Goal: Task Accomplishment & Management: Use online tool/utility

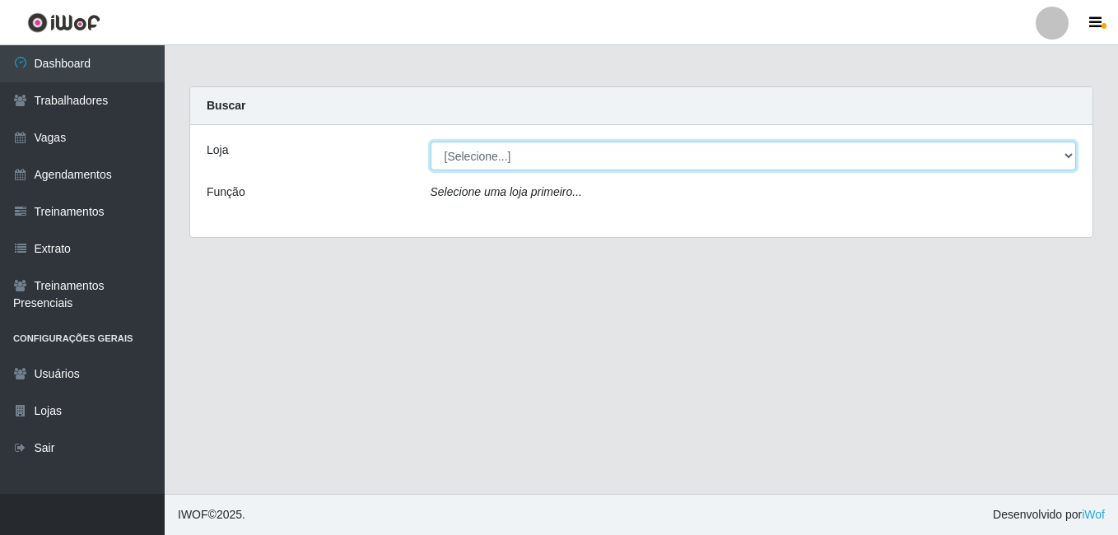
click at [547, 165] on select "[Selecione...] BL Importadora" at bounding box center [753, 156] width 646 height 29
select select "259"
click at [430, 142] on select "[Selecione...] BL Importadora" at bounding box center [753, 156] width 646 height 29
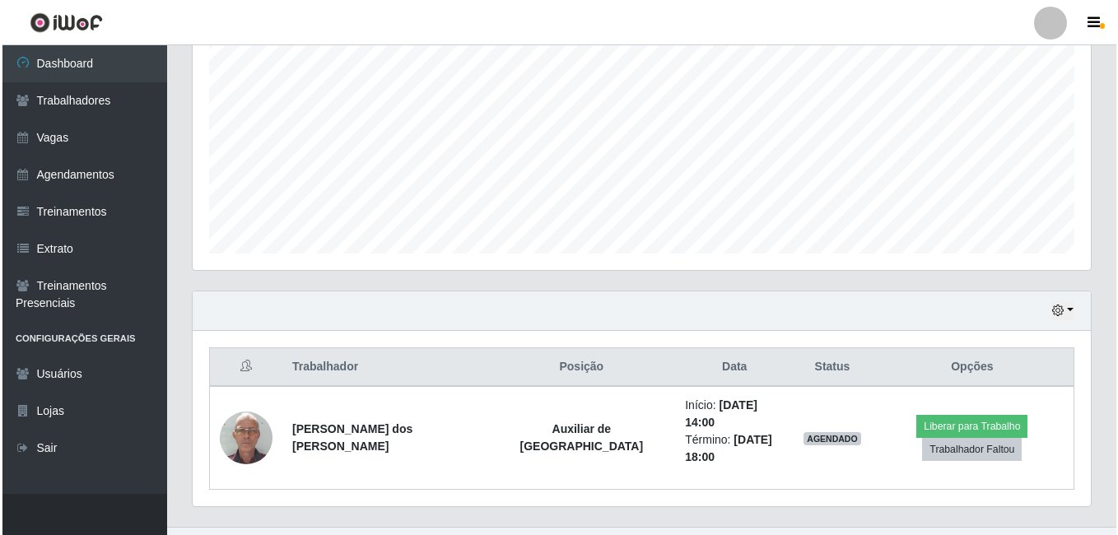
scroll to position [338, 0]
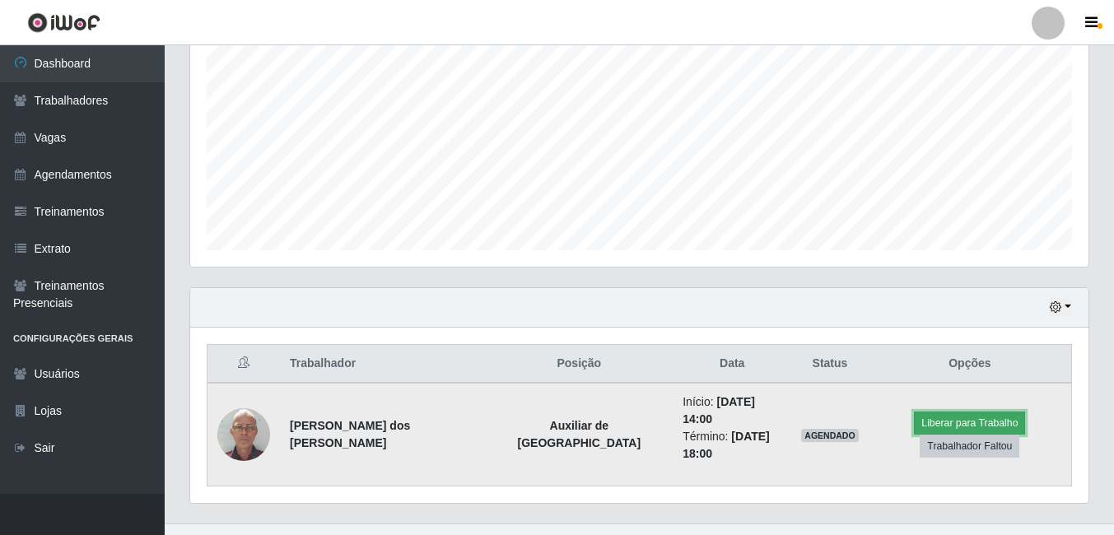
click at [937, 422] on button "Liberar para Trabalho" at bounding box center [969, 423] width 111 height 23
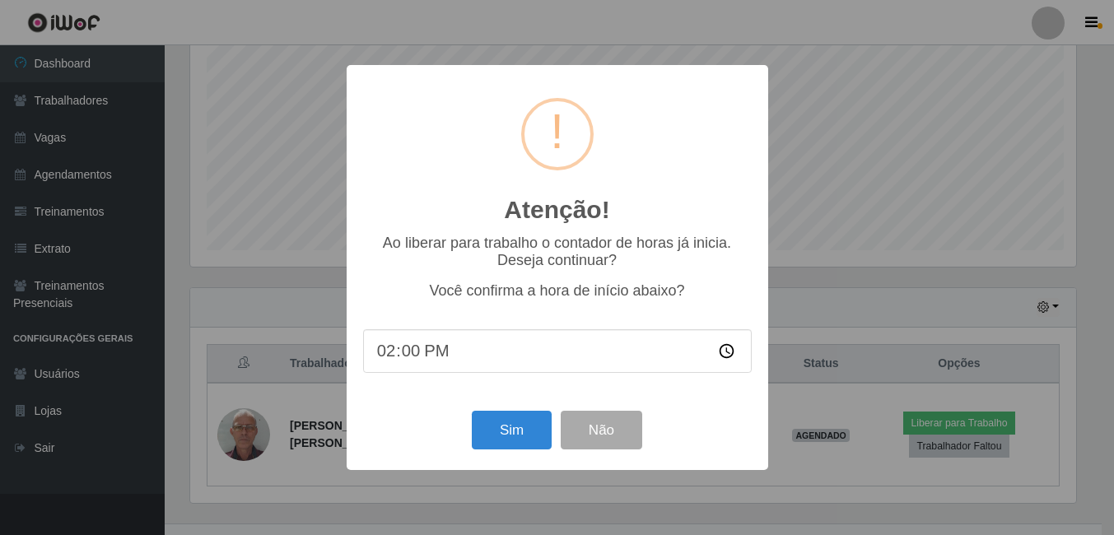
scroll to position [342, 890]
click at [494, 426] on button "Sim" at bounding box center [513, 430] width 80 height 39
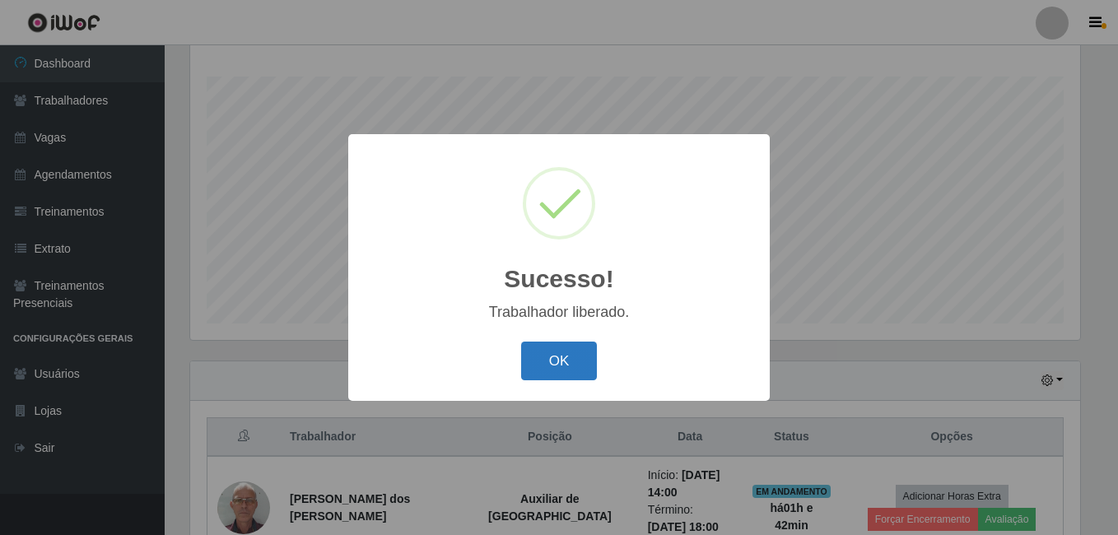
click at [537, 361] on button "OK" at bounding box center [559, 361] width 77 height 39
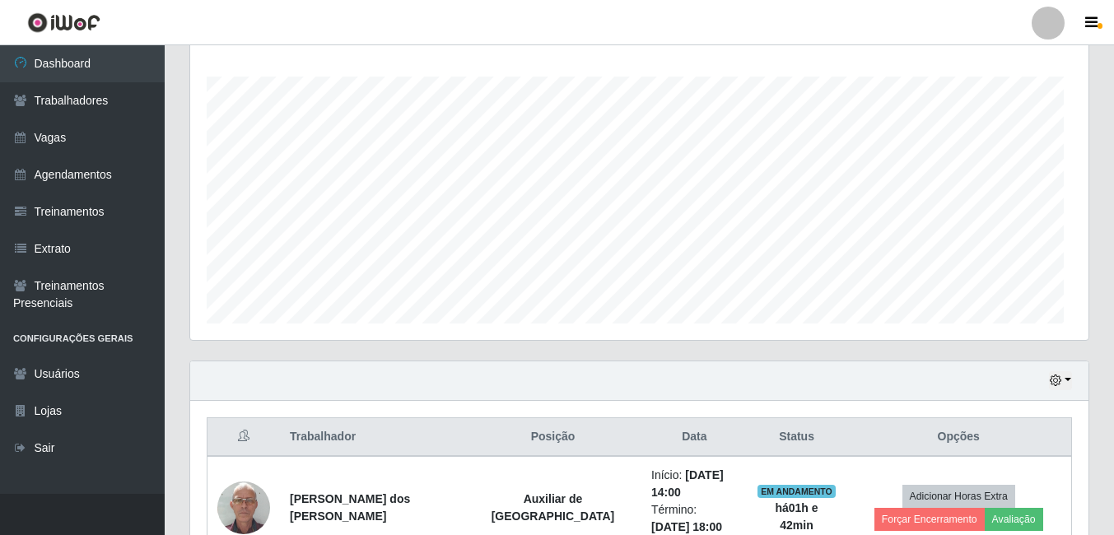
scroll to position [342, 898]
click at [91, 127] on link "Vagas" at bounding box center [82, 137] width 165 height 37
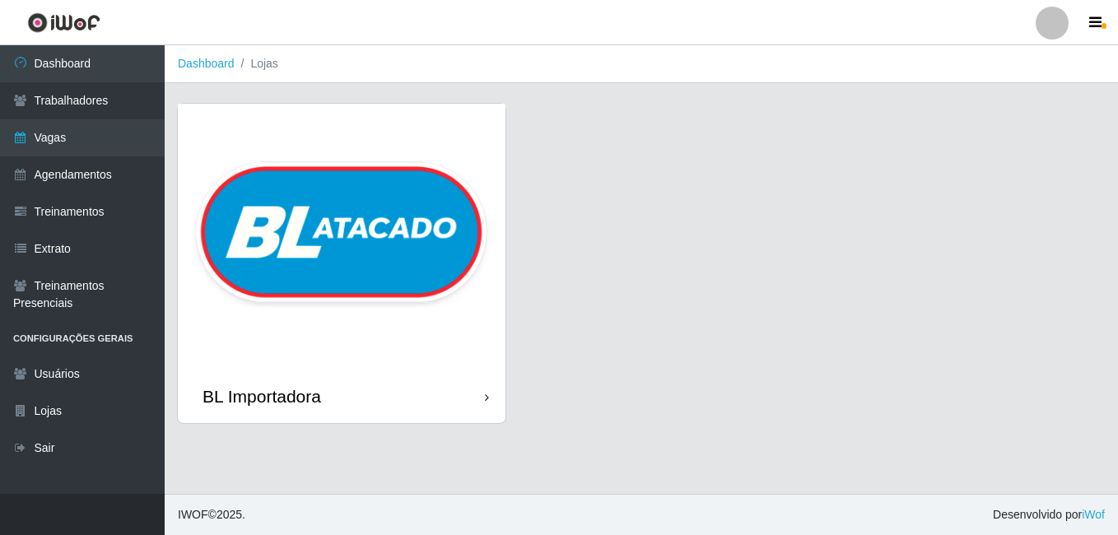
click at [272, 253] on img at bounding box center [342, 237] width 328 height 266
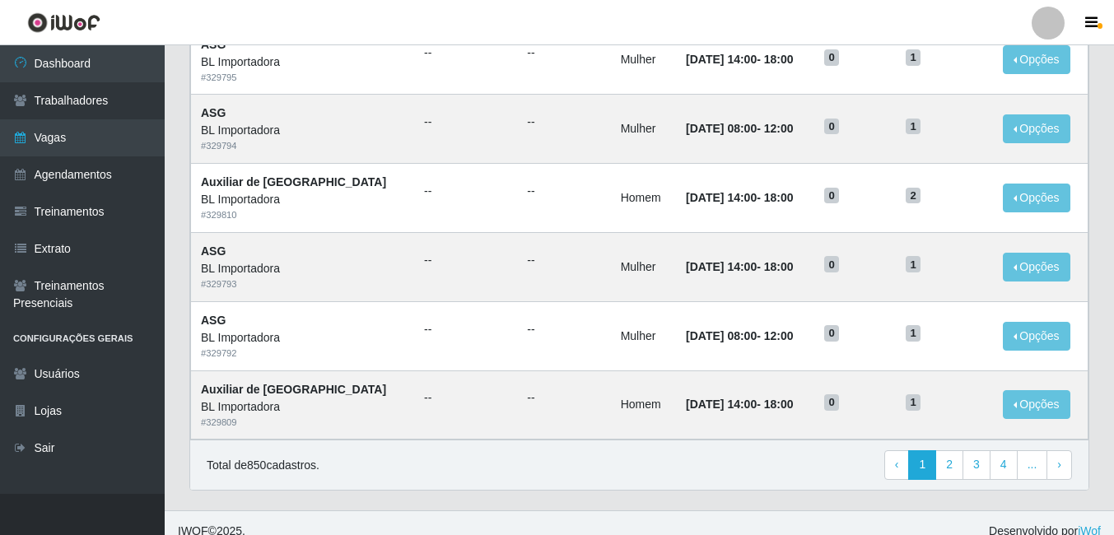
scroll to position [860, 0]
